Goal: Information Seeking & Learning: Learn about a topic

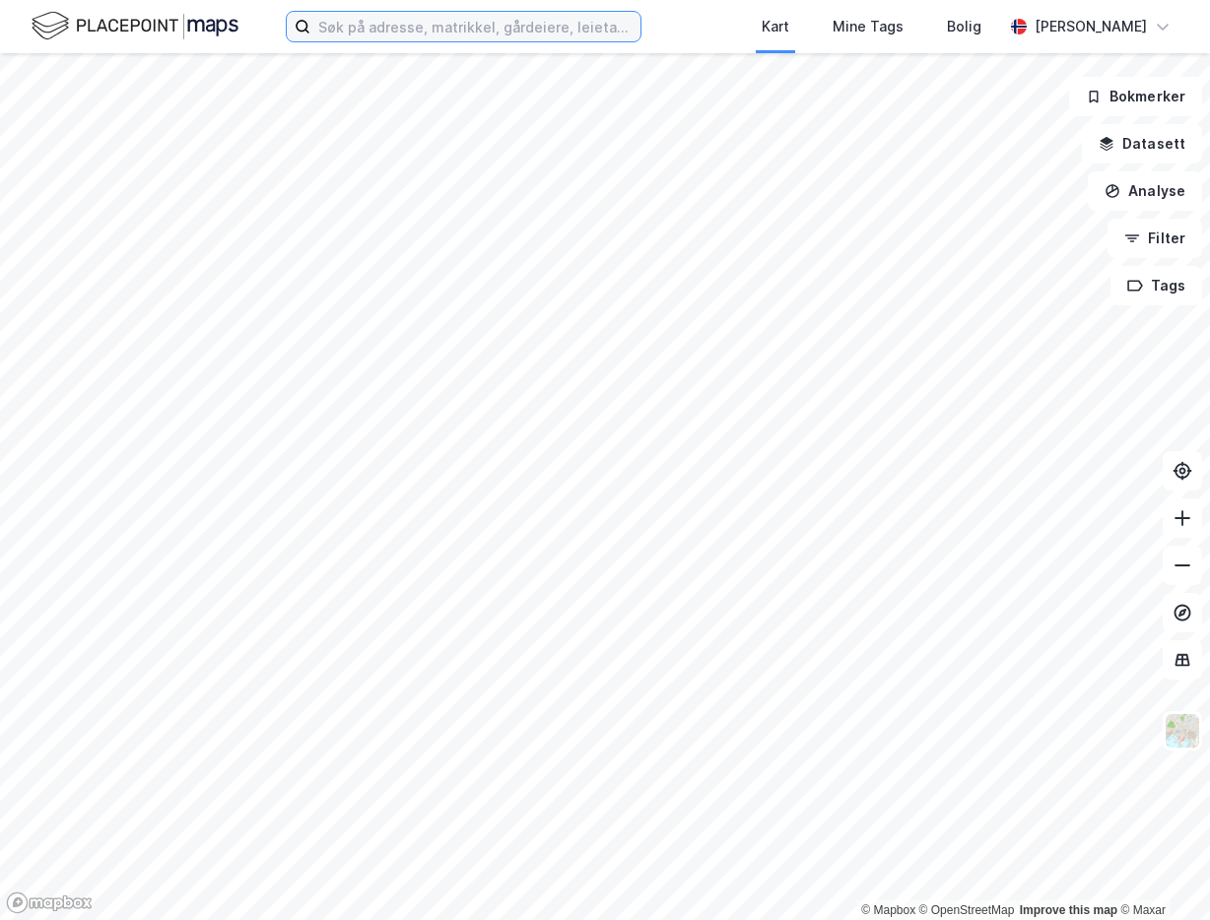
click at [439, 26] on input at bounding box center [475, 27] width 330 height 30
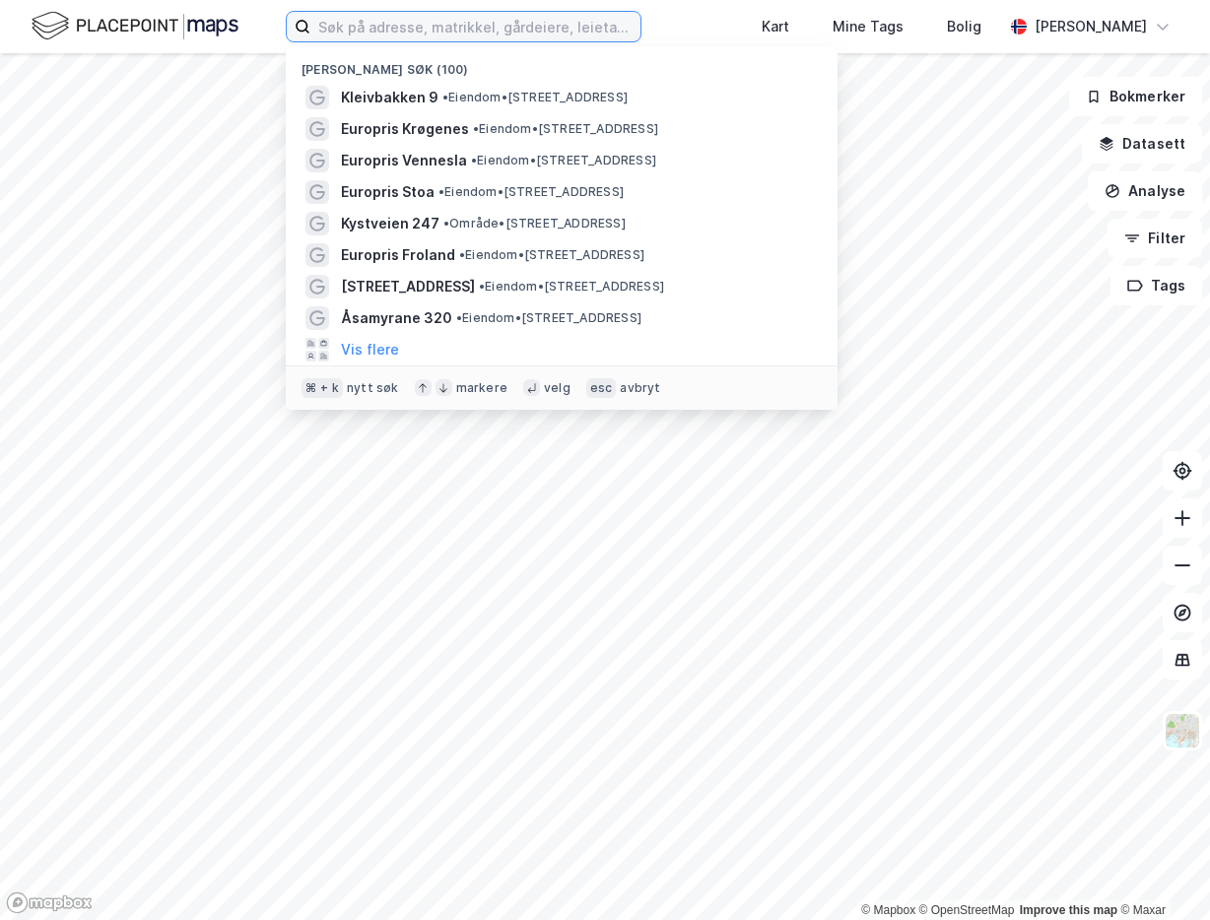
paste input "hemtstadalleen 8"
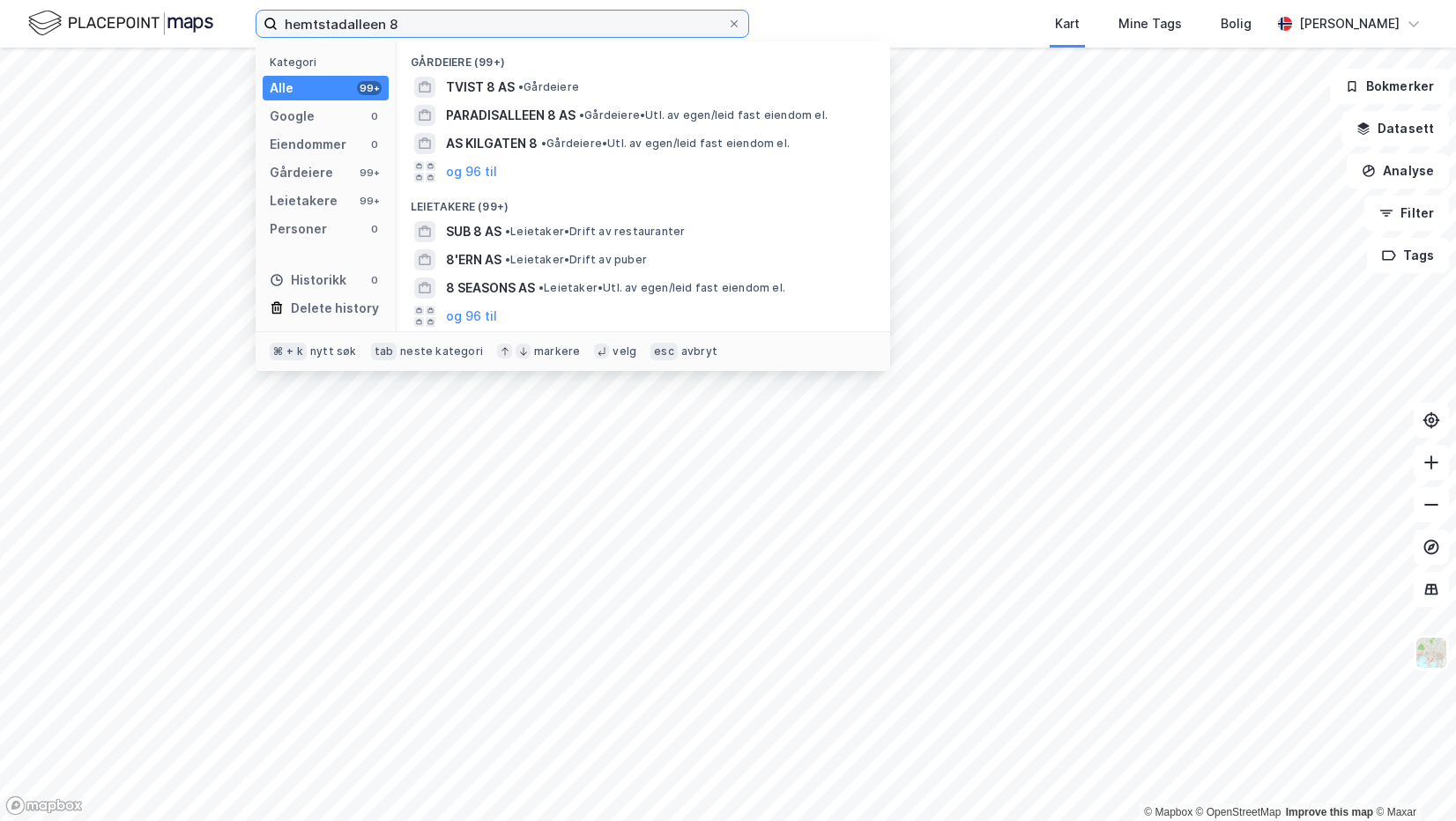
click at [451, 24] on input "hemtstadalleen 8" at bounding box center [502, 24] width 450 height 27
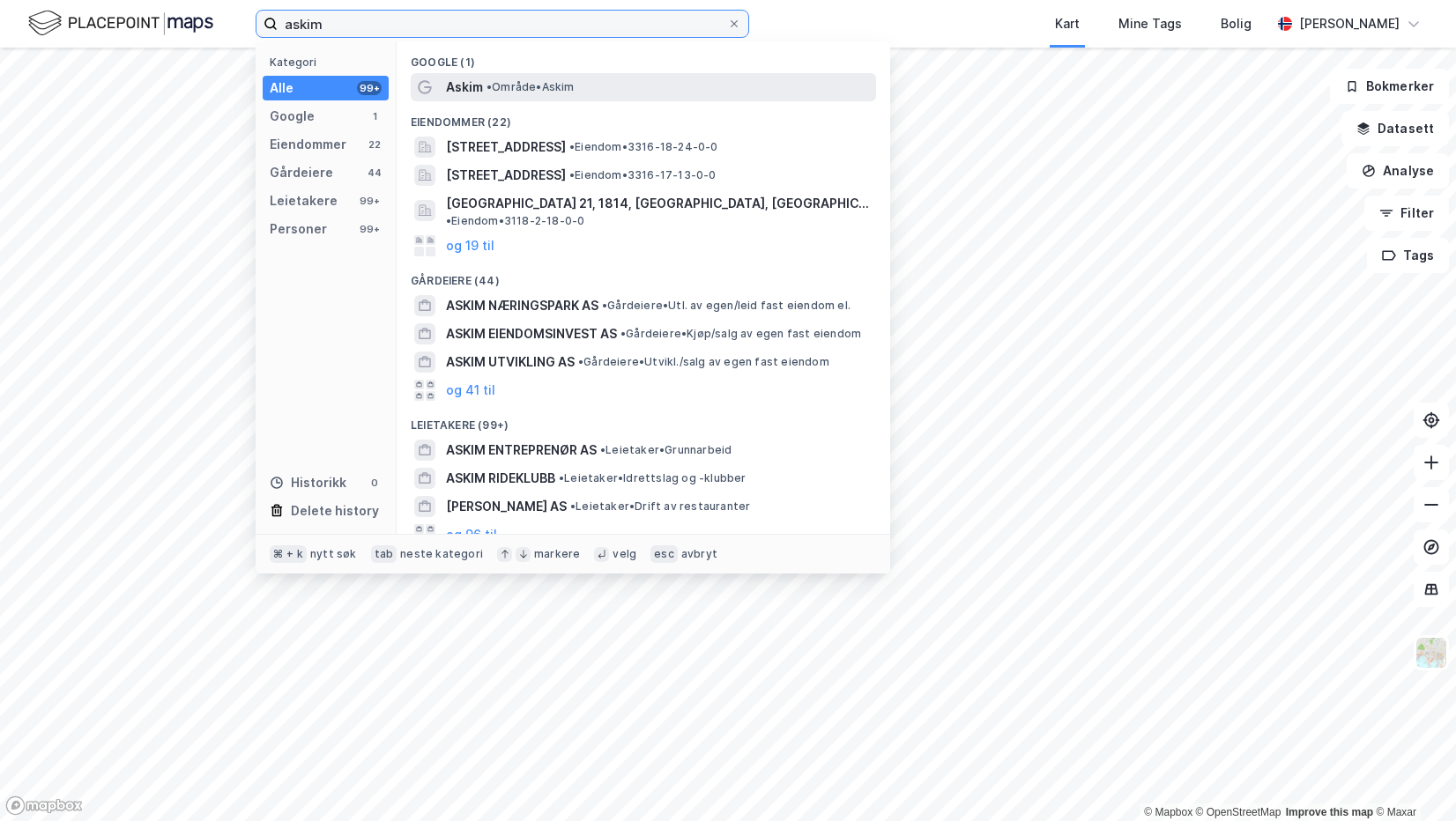
type input "askim"
click at [508, 81] on span "• Område • [GEOGRAPHIC_DATA]" at bounding box center [530, 88] width 89 height 14
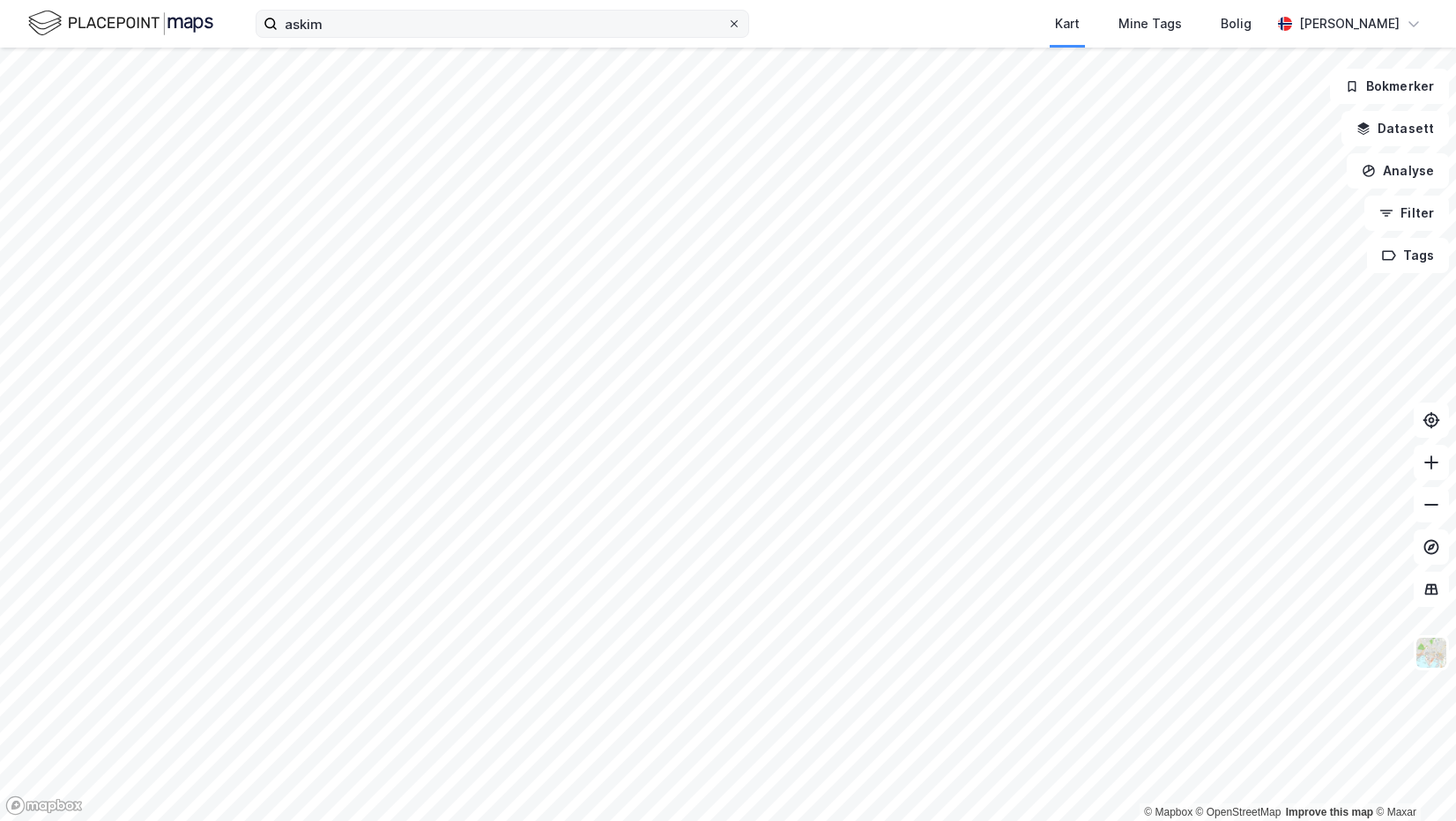
click at [733, 19] on icon at bounding box center [734, 24] width 11 height 11
click at [727, 19] on input "askim" at bounding box center [502, 24] width 450 height 27
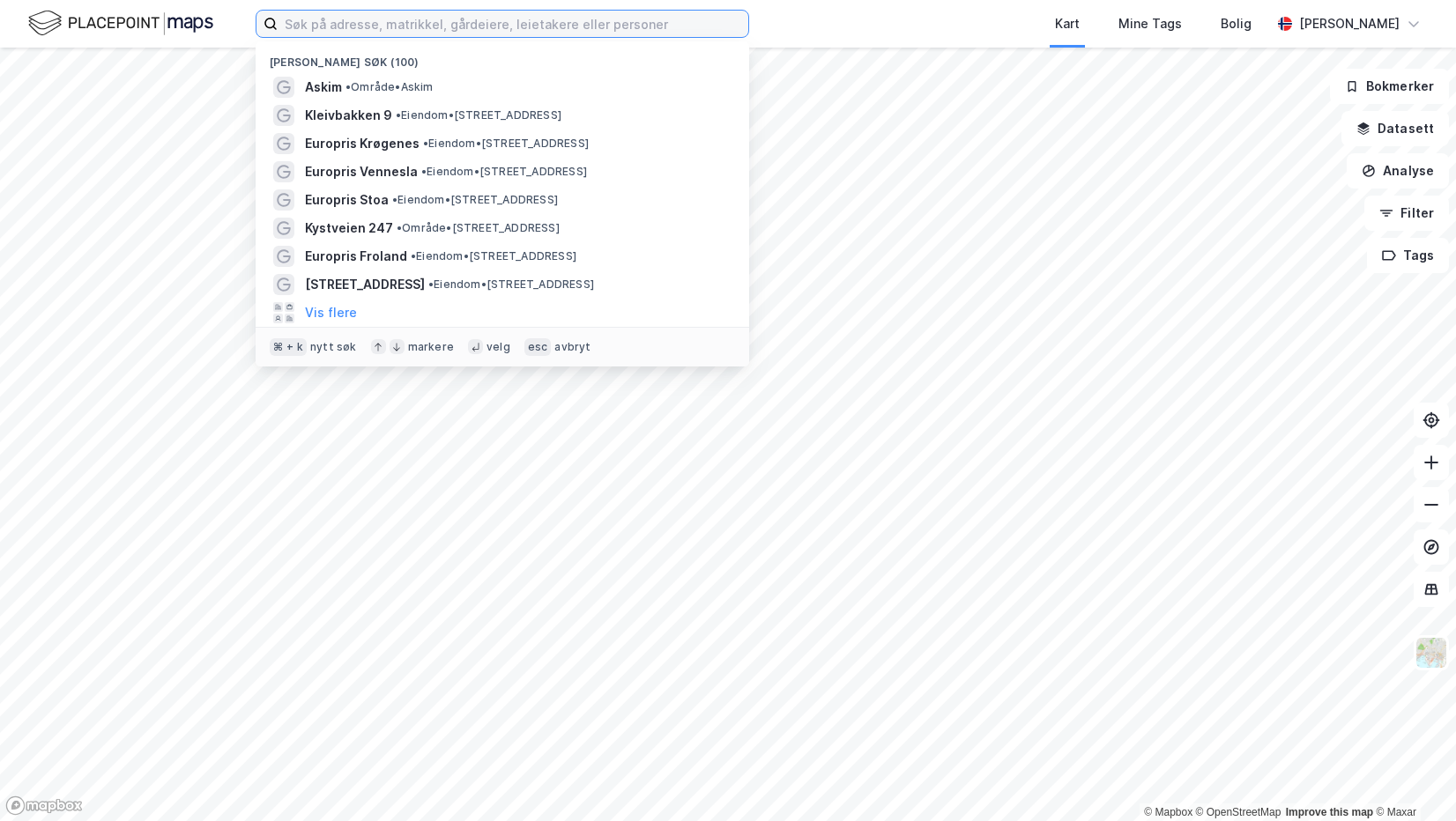
click at [665, 23] on input at bounding box center [512, 24] width 470 height 27
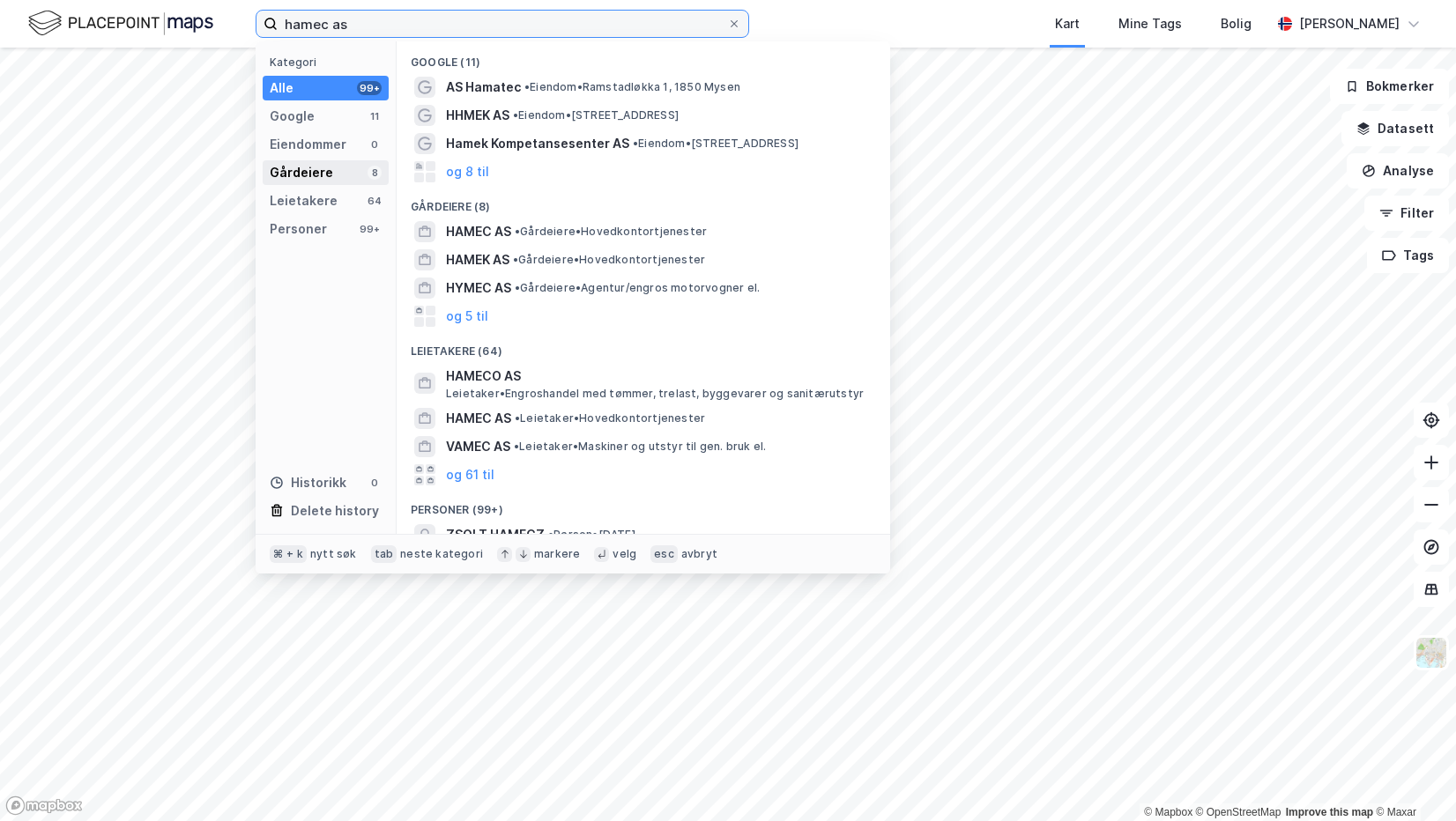
type input "hamec as"
click at [330, 166] on div "Gårdeiere 8" at bounding box center [326, 173] width 126 height 25
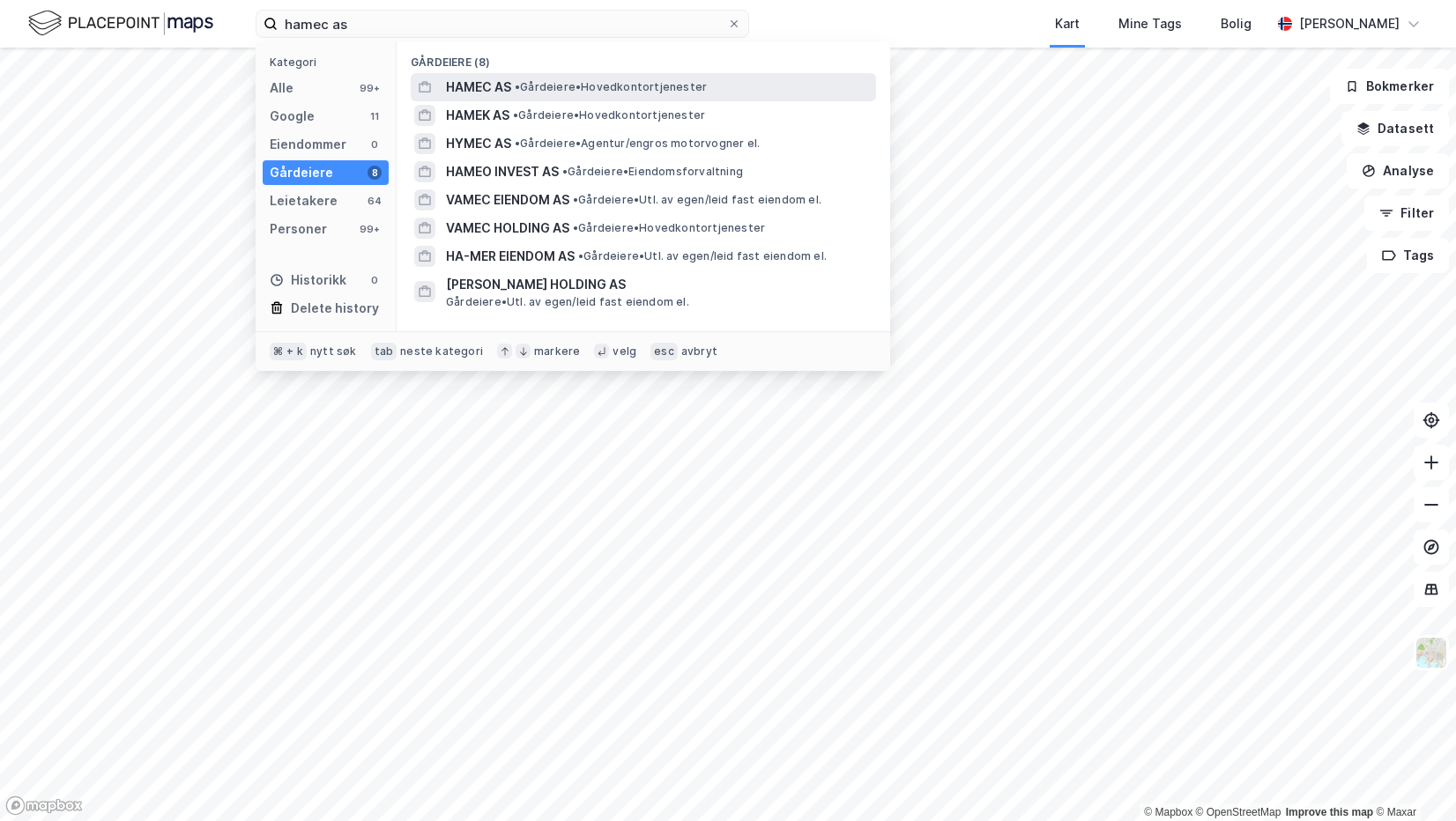
click at [520, 81] on span "•" at bounding box center [517, 87] width 5 height 13
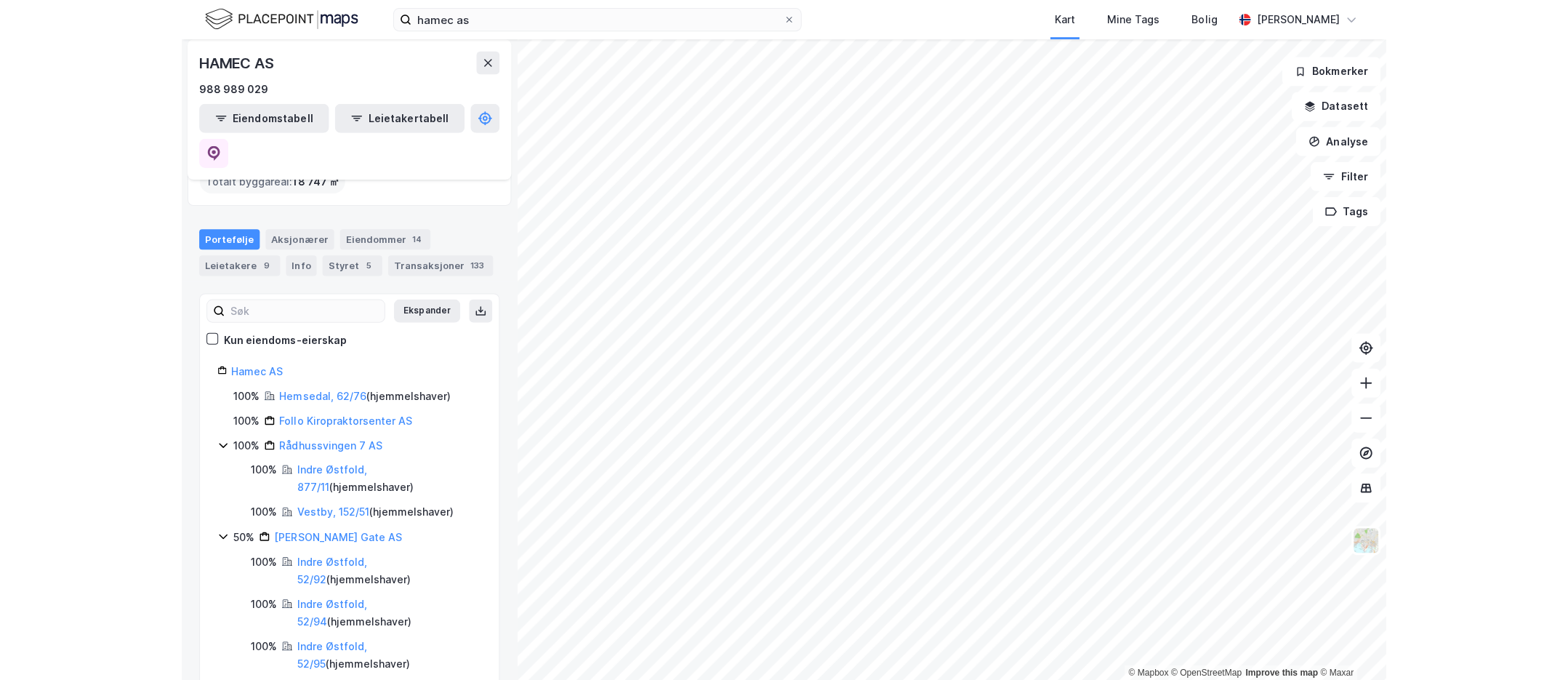
scroll to position [87, 0]
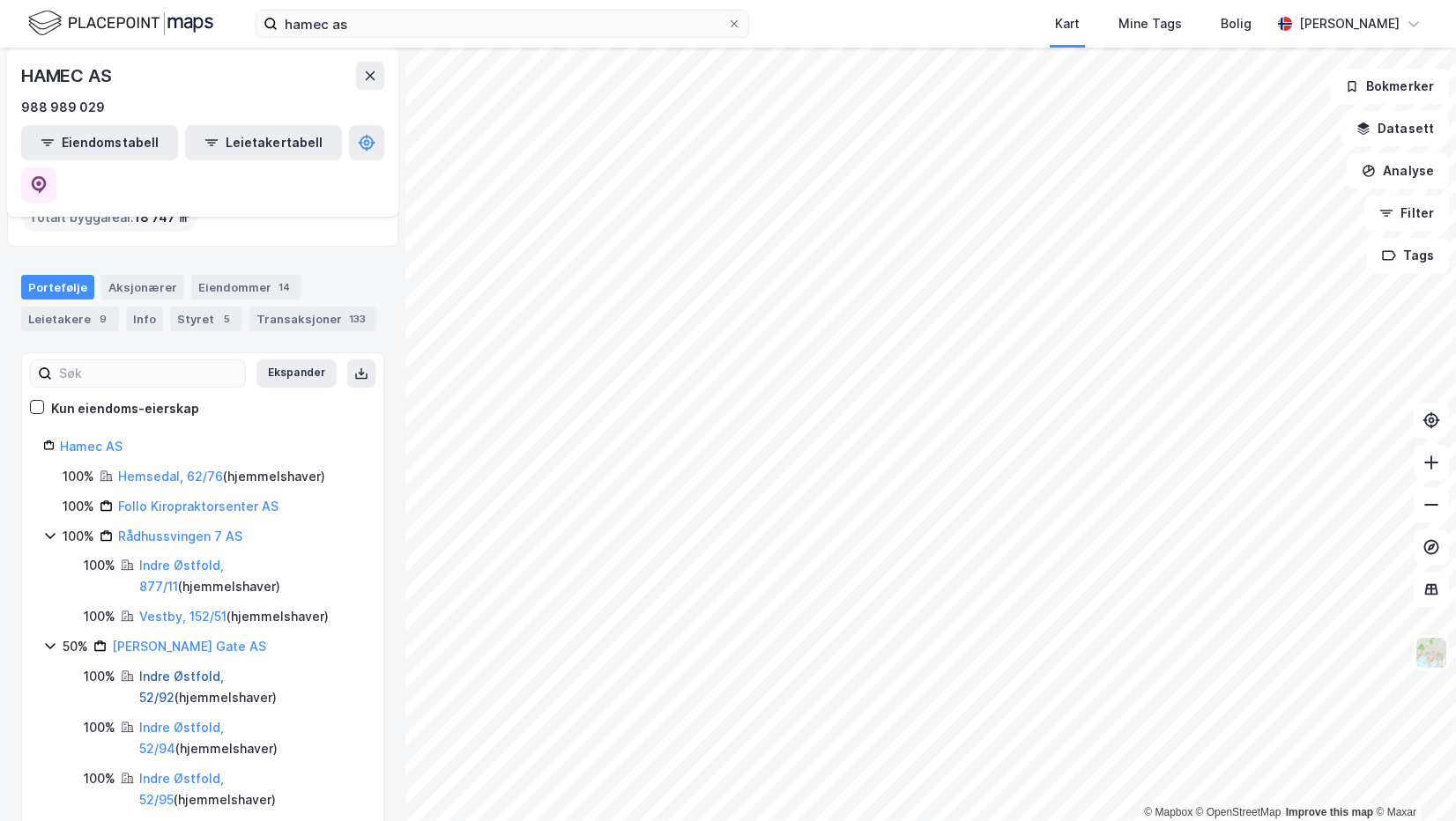
click at [207, 669] on link "Indre Østfold, 52/92" at bounding box center [182, 687] width 85 height 36
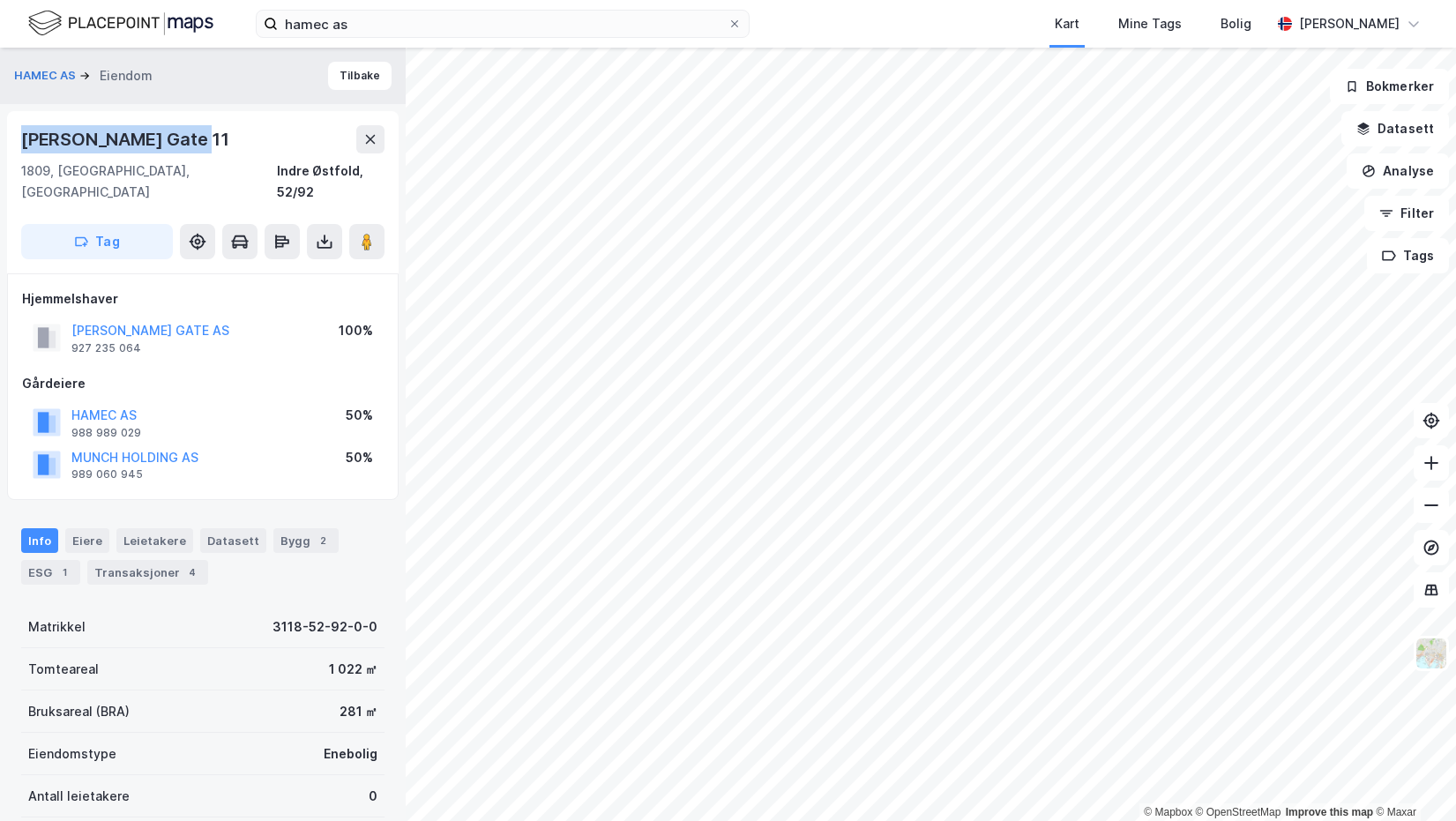
drag, startPoint x: 194, startPoint y: 140, endPoint x: 22, endPoint y: 135, distance: 172.1
click at [22, 135] on div "[PERSON_NAME] Gate 11" at bounding box center [203, 140] width 363 height 29
copy div "[PERSON_NAME] Gate 11"
